Goal: Information Seeking & Learning: Learn about a topic

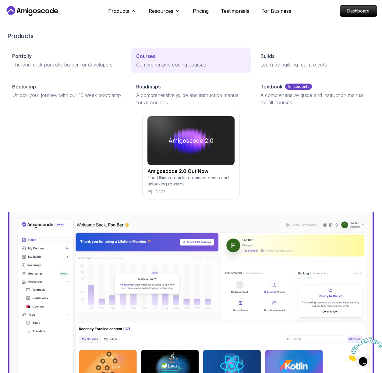
click at [135, 52] on link "Courses Comprehensive coding courses" at bounding box center [190, 61] width 119 height 26
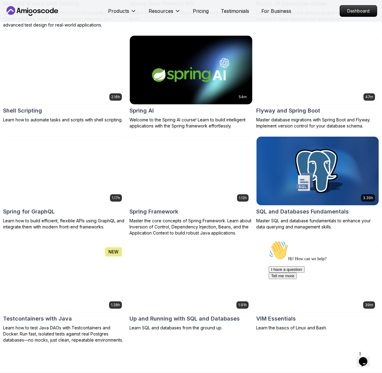
scroll to position [1523, 0]
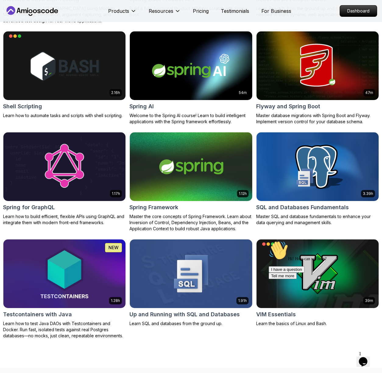
click at [367, 361] on icon "Chat widget" at bounding box center [363, 361] width 9 height 9
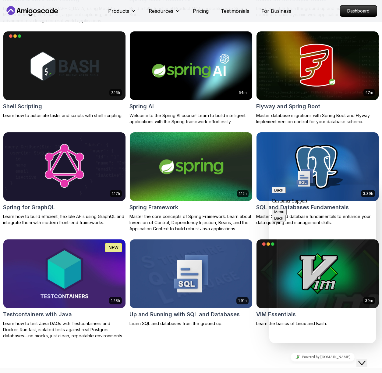
click at [279, 193] on button "Back" at bounding box center [279, 190] width 14 height 6
click at [368, 365] on button "Close Chat This icon closes the chat window." at bounding box center [362, 363] width 11 height 8
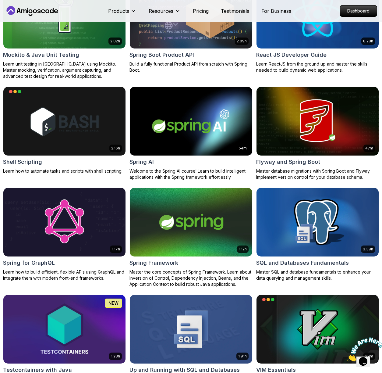
scroll to position [1383, 0]
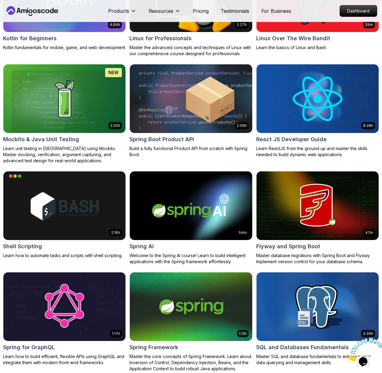
click at [347, 357] on icon "Close" at bounding box center [347, 359] width 0 height 5
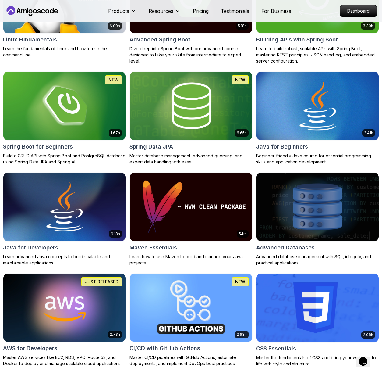
scroll to position [0, 0]
